Goal: Transaction & Acquisition: Book appointment/travel/reservation

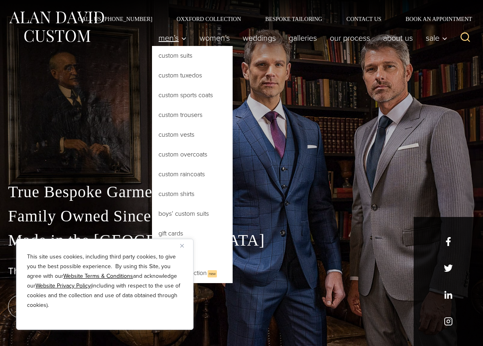
click at [174, 39] on span "Men’s" at bounding box center [172, 38] width 28 height 8
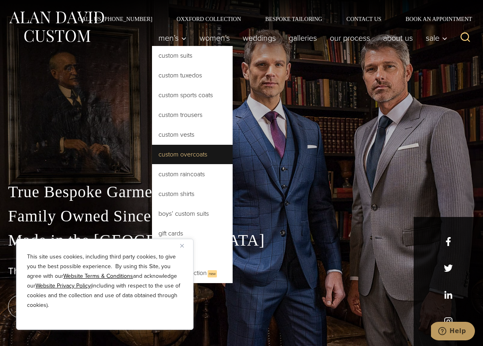
click at [188, 155] on link "Custom Overcoats" at bounding box center [192, 154] width 81 height 19
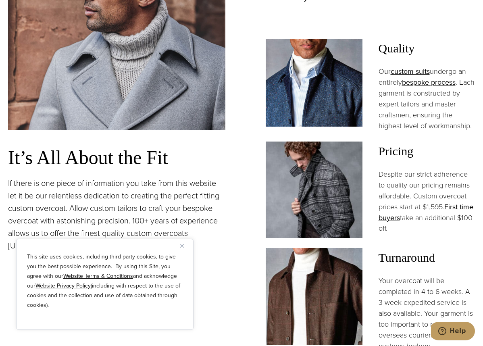
scroll to position [670, 0]
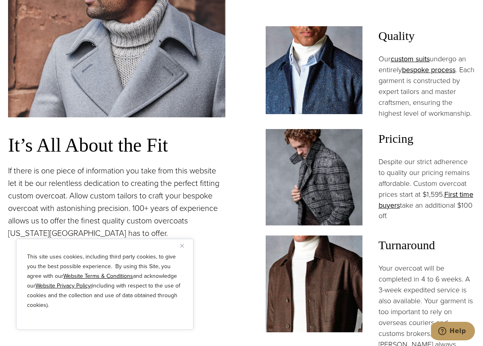
click at [184, 246] on button "Close" at bounding box center [185, 245] width 10 height 10
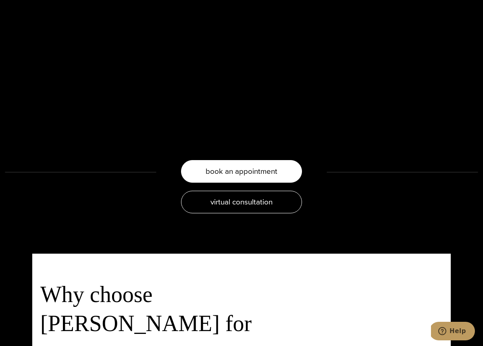
scroll to position [1569, 0]
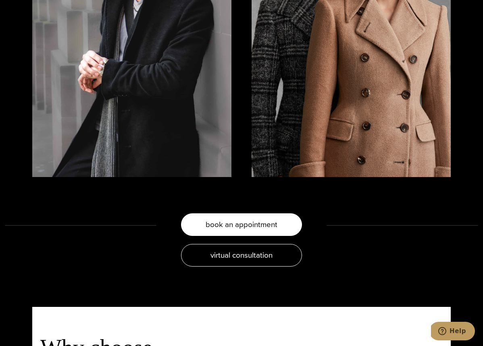
click at [248, 218] on span "book an appointment" at bounding box center [241, 224] width 72 height 12
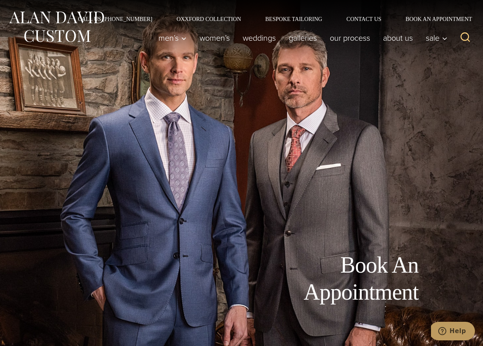
click at [207, 14] on div "Call Us (212) 227-4040 Oxxford Collection Bespoke Tailoring Contact Us Book an …" at bounding box center [241, 11] width 483 height 22
click at [203, 21] on link "Oxxford Collection" at bounding box center [208, 19] width 89 height 6
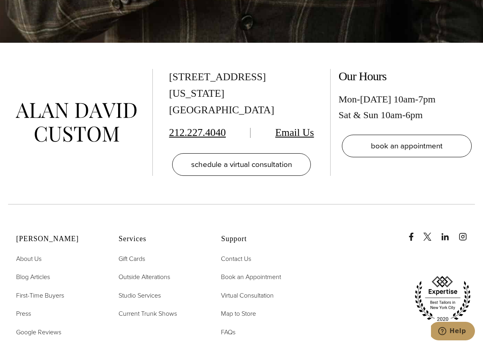
scroll to position [3359, 0]
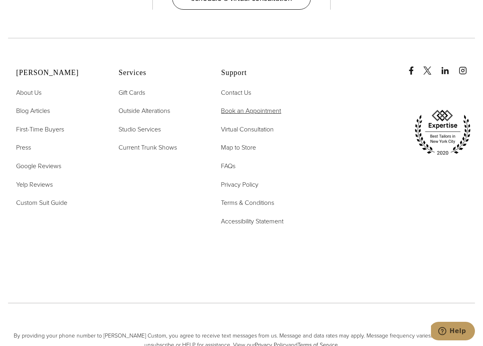
click at [232, 106] on span "Book an Appointment" at bounding box center [251, 110] width 60 height 9
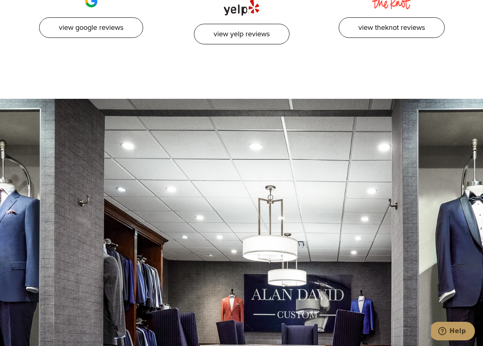
scroll to position [1251, 0]
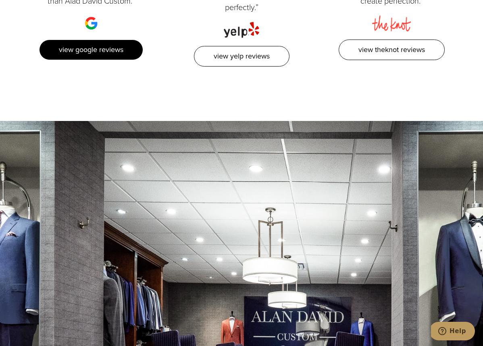
click at [74, 47] on link "View Google Reviews" at bounding box center [91, 49] width 104 height 21
